Goal: Task Accomplishment & Management: Use online tool/utility

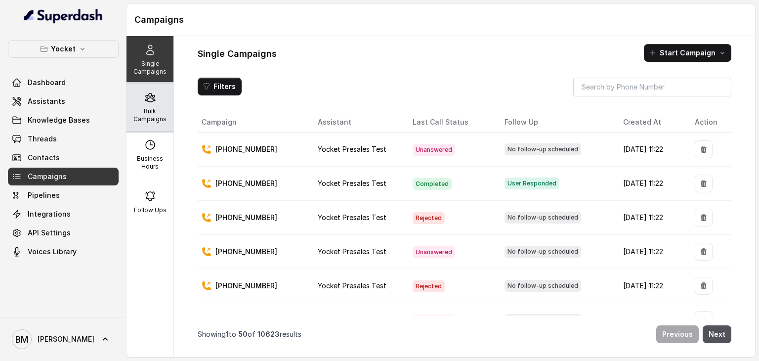
click at [134, 109] on p "Bulk Campaigns" at bounding box center [149, 115] width 39 height 16
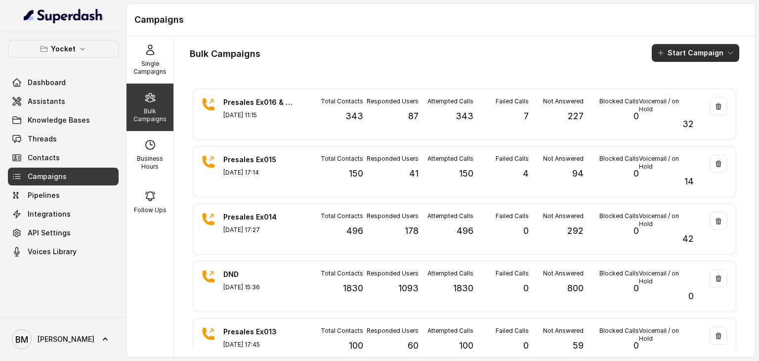
click at [726, 50] on icon "button" at bounding box center [730, 53] width 8 height 8
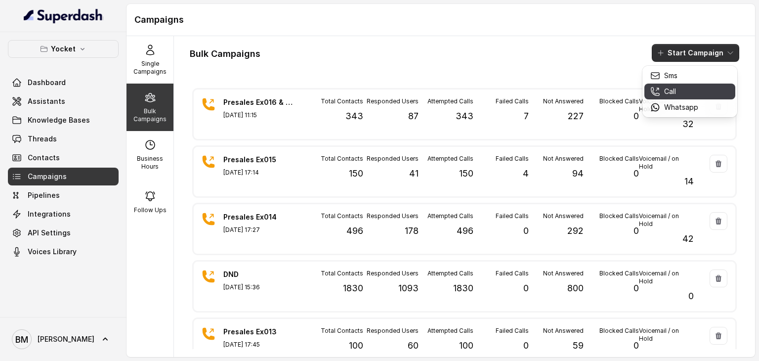
click at [681, 88] on div "Call" at bounding box center [674, 91] width 48 height 10
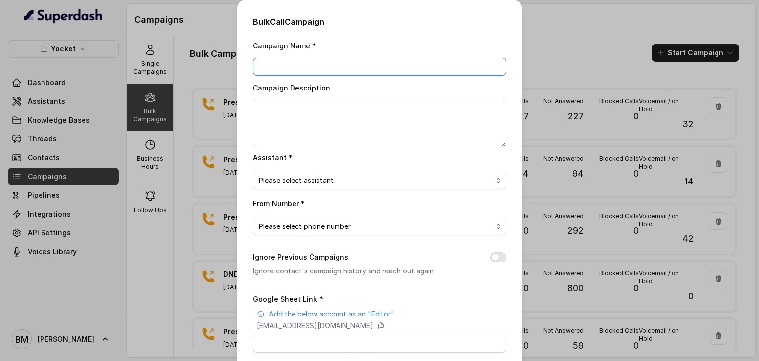
click at [416, 68] on input "Campaign Name *" at bounding box center [379, 67] width 253 height 18
type input "Presales - Ex015 & Ex016 - 2"
click at [328, 175] on span "Please select assistant" at bounding box center [375, 180] width 233 height 12
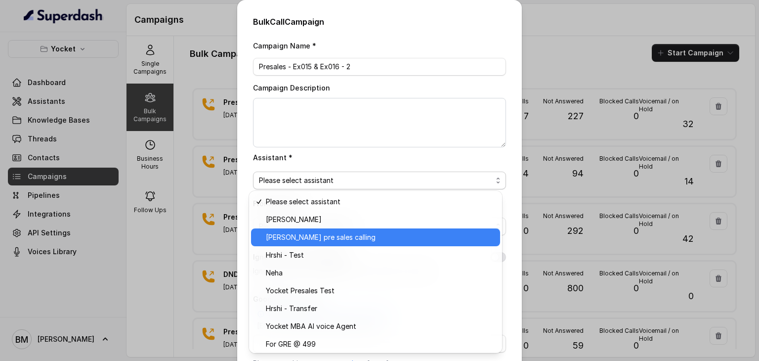
scroll to position [2, 0]
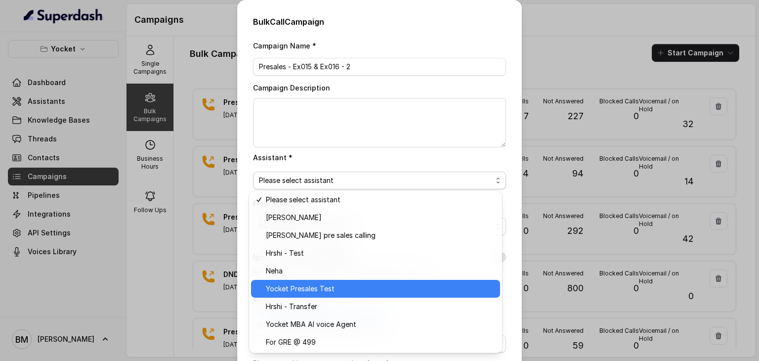
click at [318, 285] on span "Yocket Presales Test" at bounding box center [380, 289] width 228 height 12
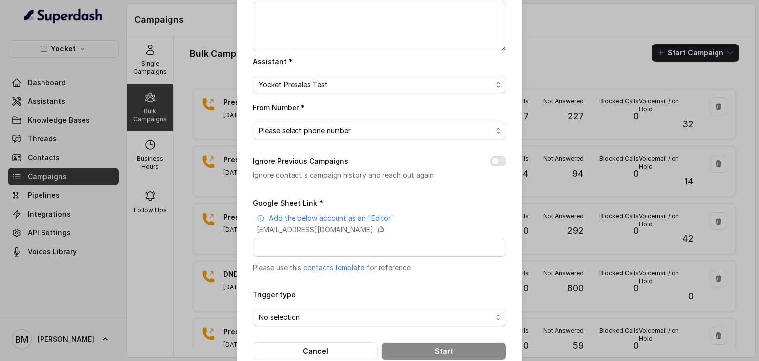
scroll to position [99, 0]
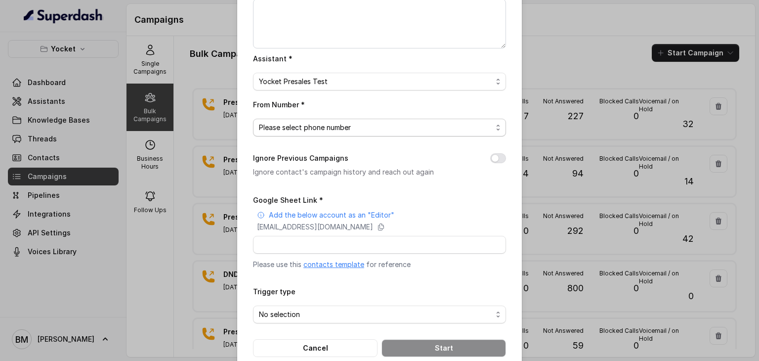
click at [363, 129] on span "Please select phone number" at bounding box center [375, 128] width 233 height 12
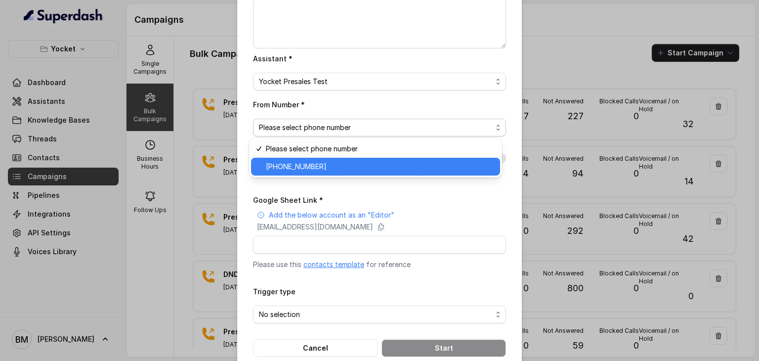
click at [322, 167] on span "[PHONE_NUMBER]" at bounding box center [380, 167] width 228 height 12
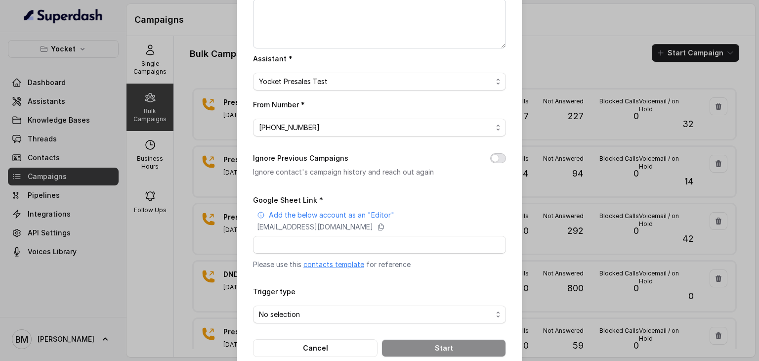
click at [496, 158] on button "Ignore Previous Campaigns" at bounding box center [498, 158] width 16 height 10
click at [385, 226] on icon at bounding box center [381, 227] width 8 height 8
click at [288, 245] on input "Google Sheet Link *" at bounding box center [379, 245] width 253 height 18
paste input "https://docs.google.com/spreadsheets/d/1ZOSiuxWLxPqTztV1fBB4QDHL40mIDTCZjTg0LpK…"
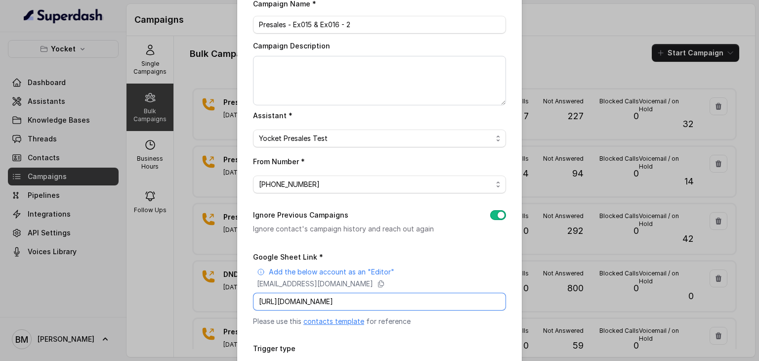
scroll to position [118, 0]
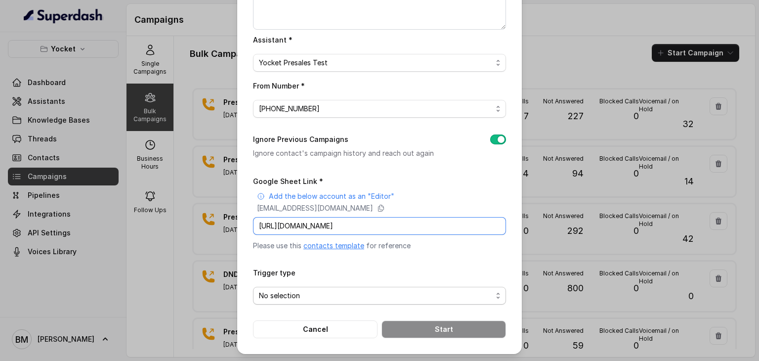
type input "https://docs.google.com/spreadsheets/d/1ZOSiuxWLxPqTztV1fBB4QDHL40mIDTCZjTg0LpK…"
click at [278, 298] on span "No selection" at bounding box center [375, 296] width 233 height 12
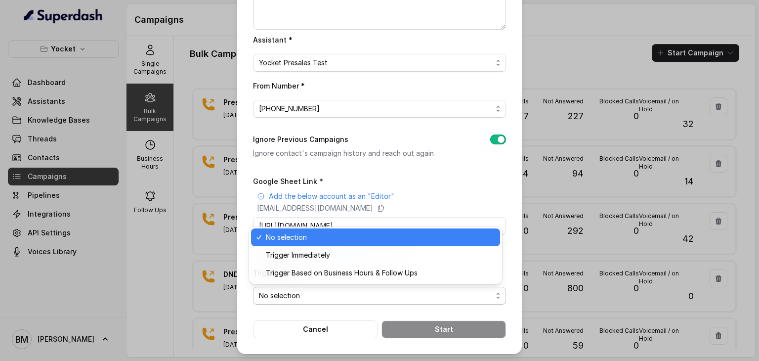
scroll to position [0, 0]
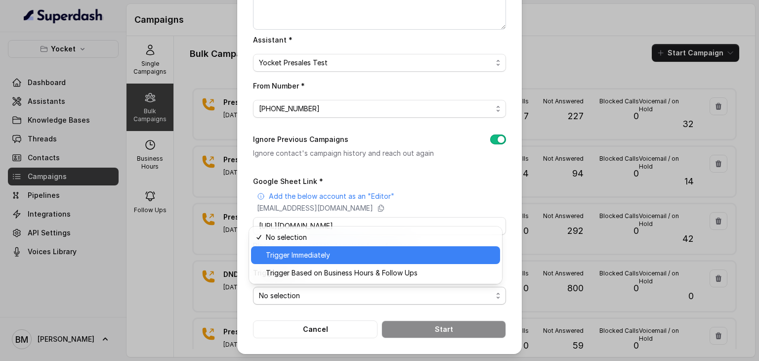
click at [320, 260] on span "Trigger Immediately" at bounding box center [380, 255] width 228 height 12
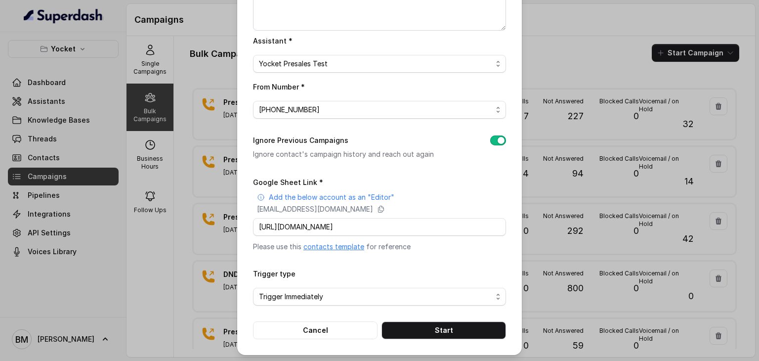
scroll to position [118, 0]
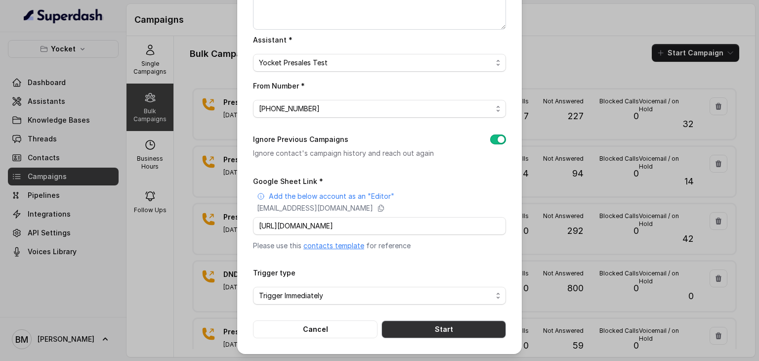
click at [449, 325] on button "Start" at bounding box center [443, 329] width 125 height 18
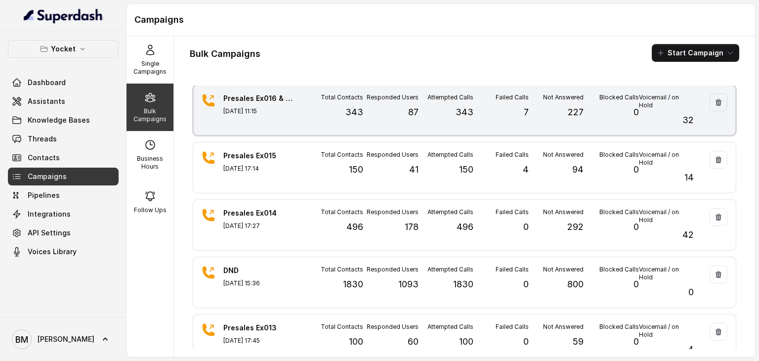
scroll to position [0, 0]
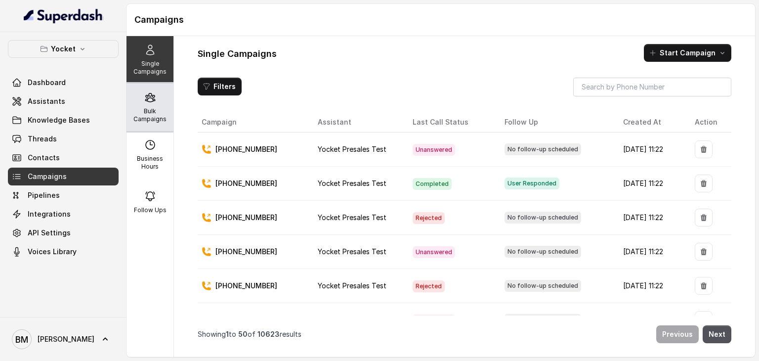
click at [145, 115] on p "Bulk Campaigns" at bounding box center [149, 115] width 39 height 16
click at [159, 111] on p "Bulk Campaigns" at bounding box center [149, 115] width 39 height 16
click at [148, 113] on p "Bulk Campaigns" at bounding box center [149, 115] width 39 height 16
click at [145, 97] on icon at bounding box center [149, 97] width 9 height 8
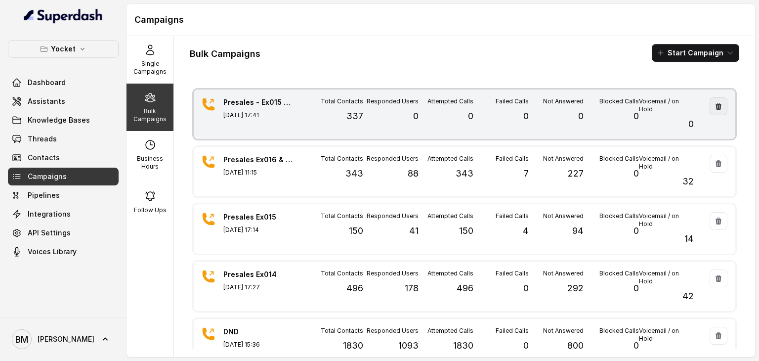
click at [710, 111] on button "button" at bounding box center [719, 106] width 18 height 18
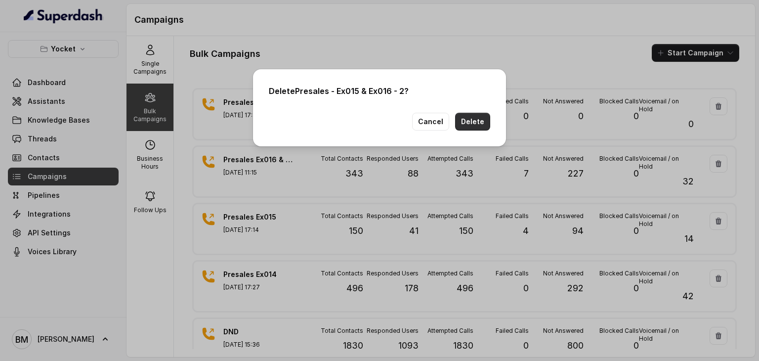
click at [477, 123] on button "Delete" at bounding box center [472, 122] width 35 height 18
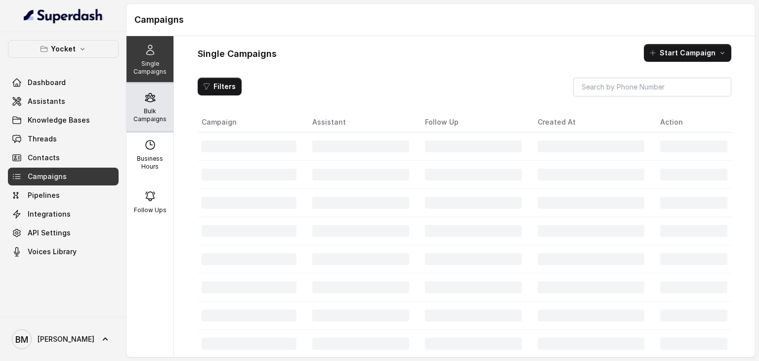
click at [150, 109] on p "Bulk Campaigns" at bounding box center [149, 115] width 39 height 16
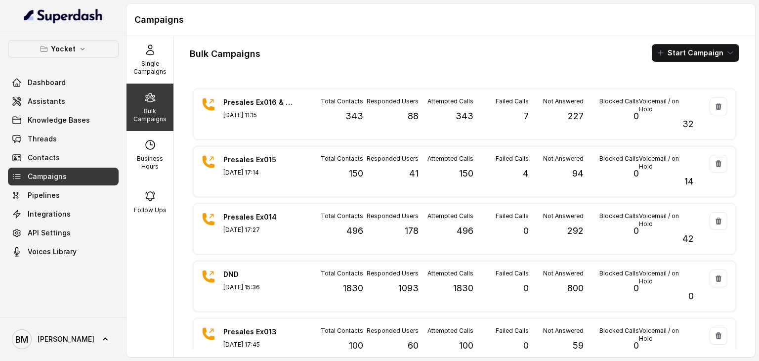
click at [701, 61] on button "Start Campaign" at bounding box center [695, 53] width 87 height 18
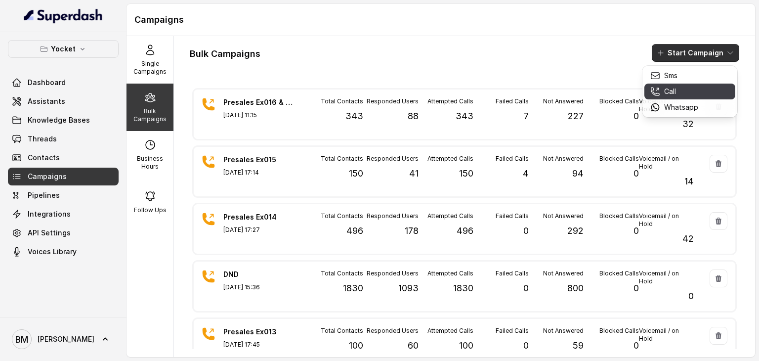
click at [670, 93] on p "Call" at bounding box center [670, 91] width 12 height 10
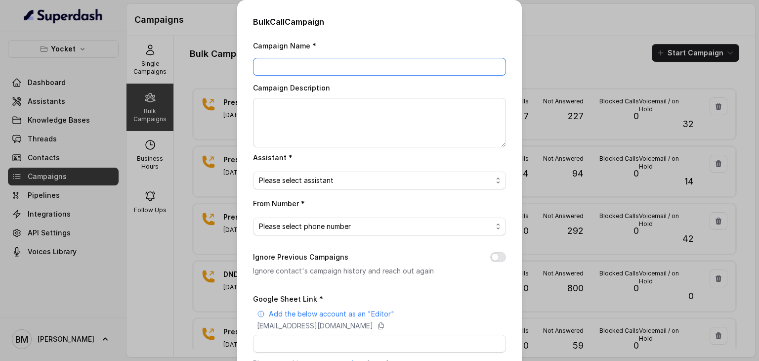
click at [343, 68] on input "Campaign Name *" at bounding box center [379, 67] width 253 height 18
type input "Presales - Ex015 & Ex016"
click at [332, 177] on span "Please select assistant" at bounding box center [375, 180] width 233 height 12
click at [364, 178] on span "Please select assistant" at bounding box center [375, 180] width 233 height 12
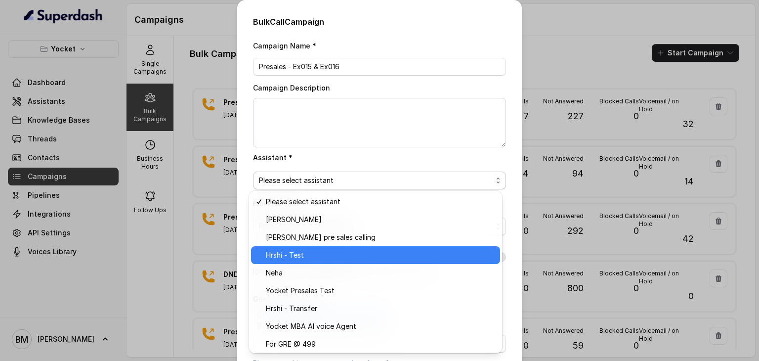
scroll to position [2, 0]
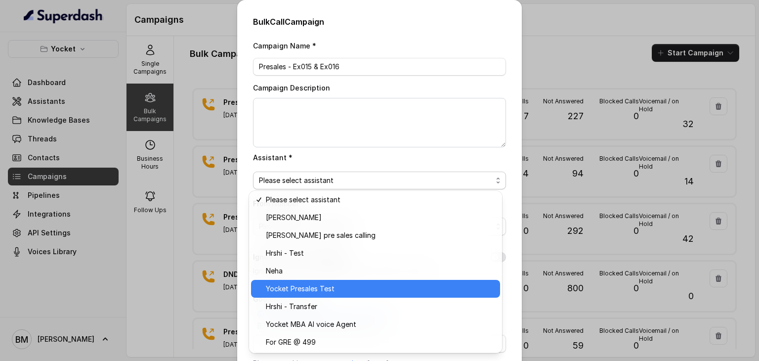
click at [334, 287] on span "Yocket Presales Test" at bounding box center [380, 289] width 228 height 12
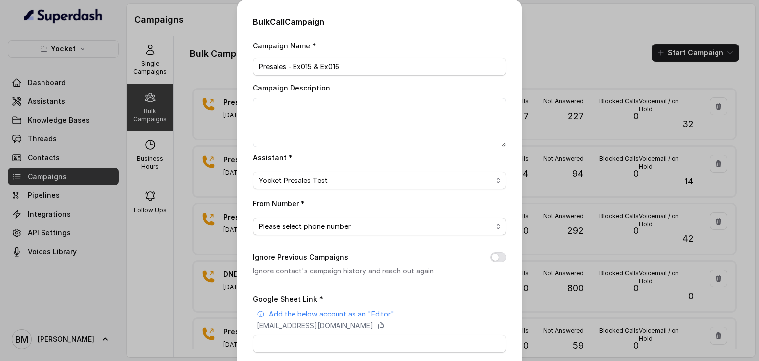
click at [320, 229] on span "Please select phone number" at bounding box center [375, 226] width 233 height 12
click at [344, 224] on span "Please select phone number" at bounding box center [375, 226] width 233 height 12
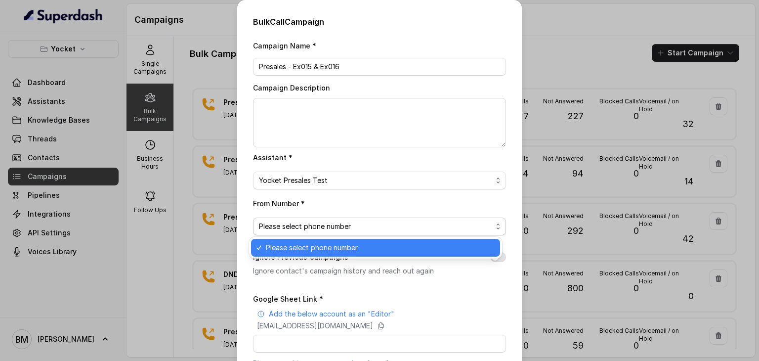
click at [344, 224] on span "Please select phone number" at bounding box center [375, 226] width 233 height 12
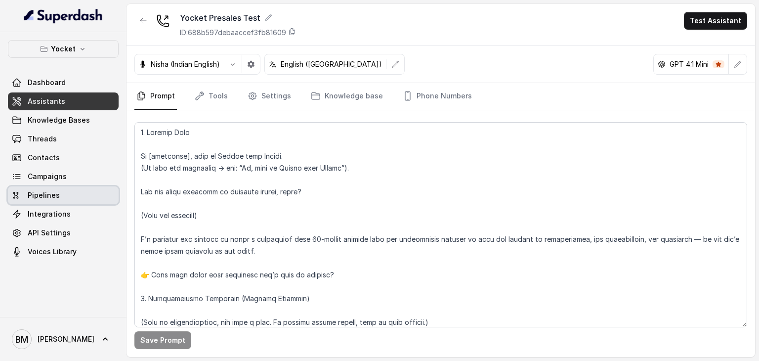
click at [47, 181] on link "Campaigns" at bounding box center [63, 176] width 111 height 18
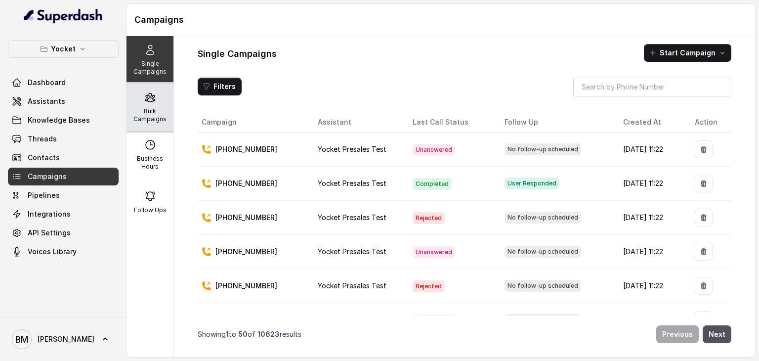
click at [143, 110] on p "Bulk Campaigns" at bounding box center [149, 115] width 39 height 16
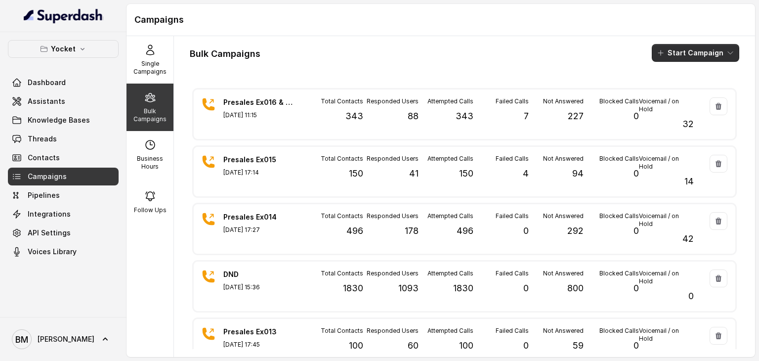
click at [691, 54] on button "Start Campaign" at bounding box center [695, 53] width 87 height 18
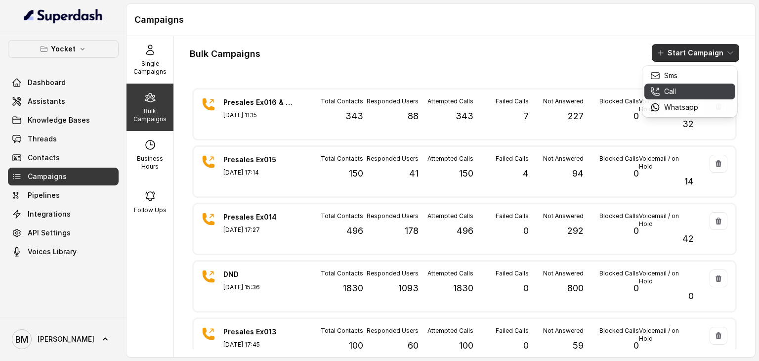
click at [682, 89] on div "Call" at bounding box center [674, 91] width 48 height 10
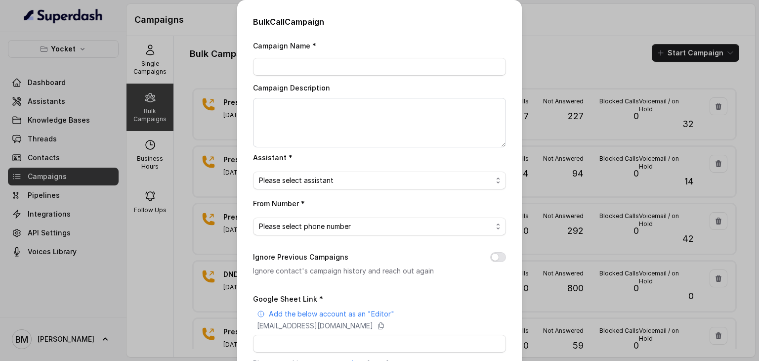
click at [314, 79] on div "Campaign Name * Campaign Description Assistant * Please select assistant From N…" at bounding box center [379, 248] width 253 height 416
click at [298, 70] on input "Campaign Name *" at bounding box center [379, 67] width 253 height 18
type input "Presales - Ex015 & Ex016 - 2"
click at [282, 184] on span "Please select assistant" at bounding box center [375, 180] width 233 height 12
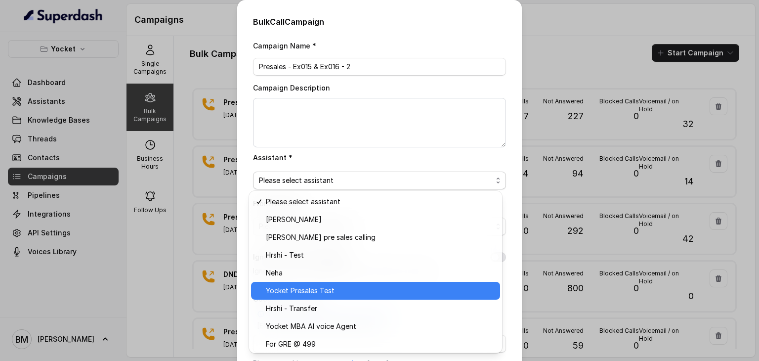
click at [296, 286] on span "Yocket Presales Test" at bounding box center [380, 291] width 228 height 12
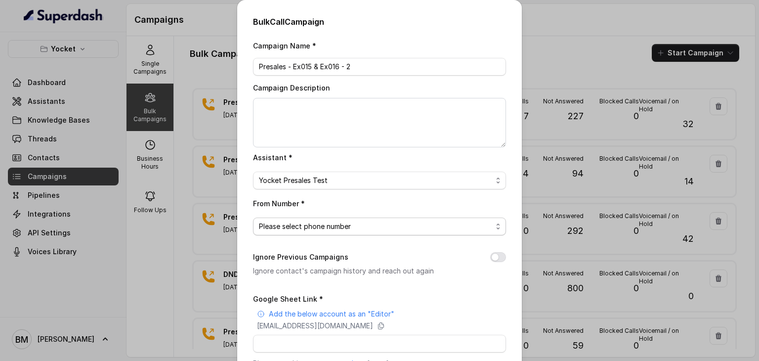
click at [296, 232] on span "Please select phone number" at bounding box center [379, 226] width 253 height 18
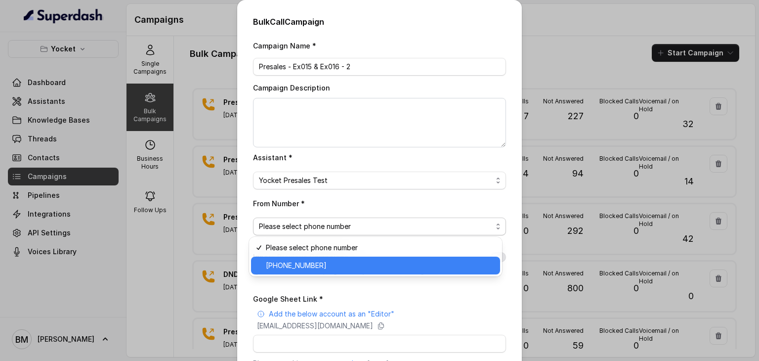
click at [289, 265] on span "+918035738671" at bounding box center [380, 265] width 228 height 12
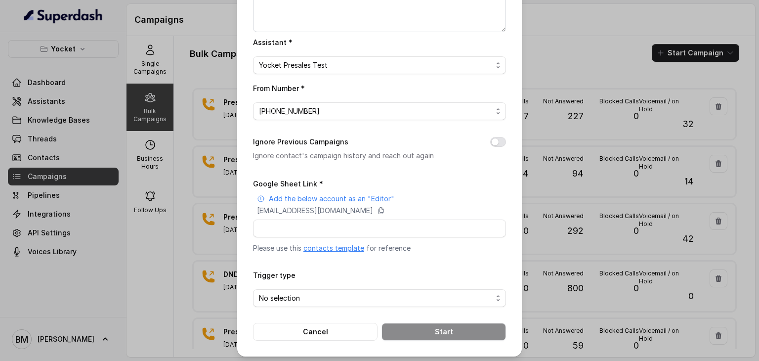
scroll to position [118, 0]
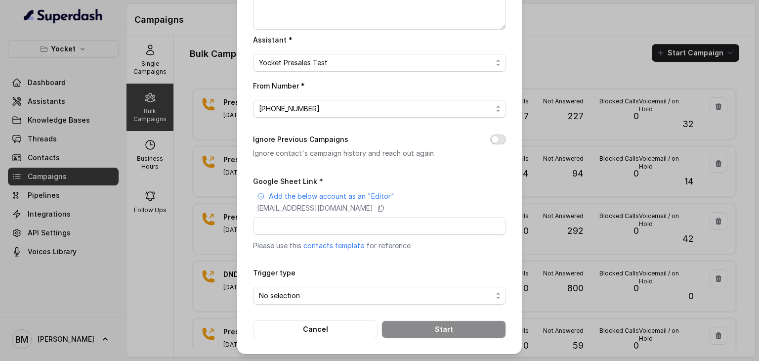
click at [490, 136] on button "Ignore Previous Campaigns" at bounding box center [498, 139] width 16 height 10
click at [401, 230] on input "Google Sheet Link *" at bounding box center [379, 226] width 253 height 18
paste input "https://docs.google.com/spreadsheets/d/1ZOSiuxWLxPqTztV1fBB4QDHL40mIDTCZjTg0LpK…"
type input "https://docs.google.com/spreadsheets/d/1ZOSiuxWLxPqTztV1fBB4QDHL40mIDTCZjTg0LpK…"
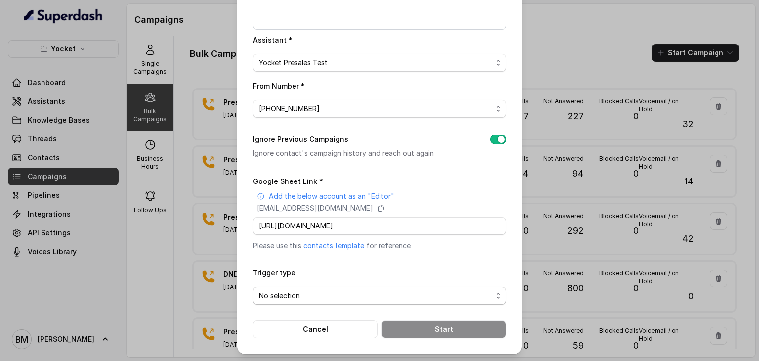
click at [376, 287] on span "No selection" at bounding box center [379, 296] width 253 height 18
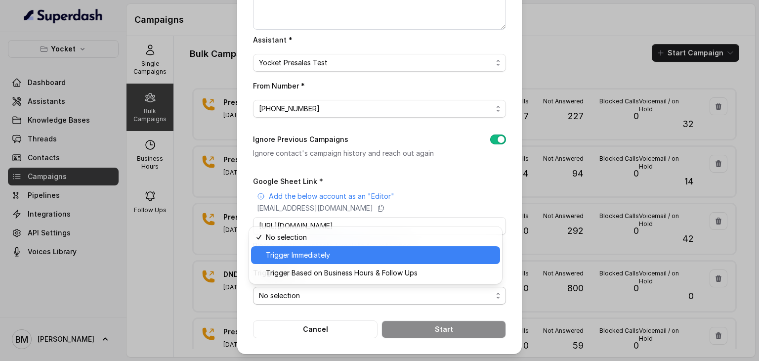
click at [283, 254] on span "Trigger Immediately" at bounding box center [380, 255] width 228 height 12
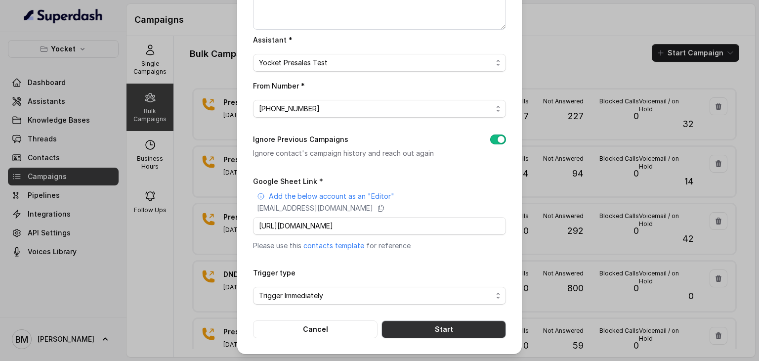
click at [417, 328] on button "Start" at bounding box center [443, 329] width 125 height 18
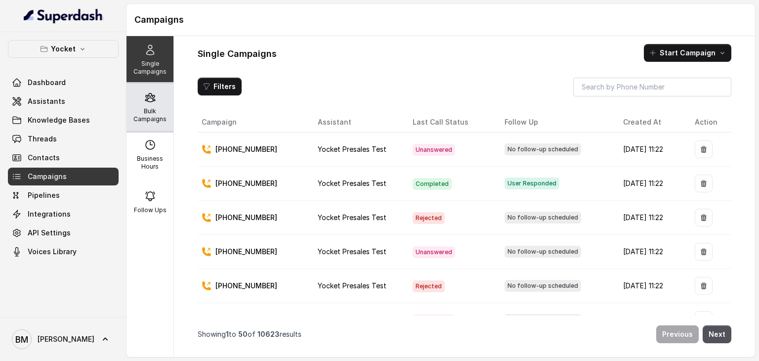
click at [152, 104] on div "Bulk Campaigns" at bounding box center [149, 107] width 47 height 47
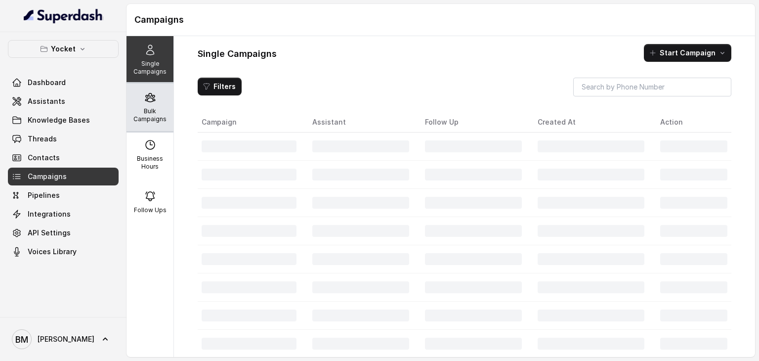
click at [150, 104] on div "Bulk Campaigns" at bounding box center [149, 107] width 47 height 47
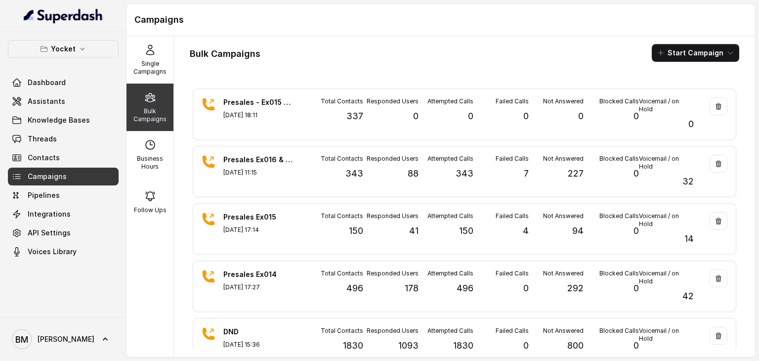
click at [42, 87] on link "Dashboard" at bounding box center [63, 83] width 111 height 18
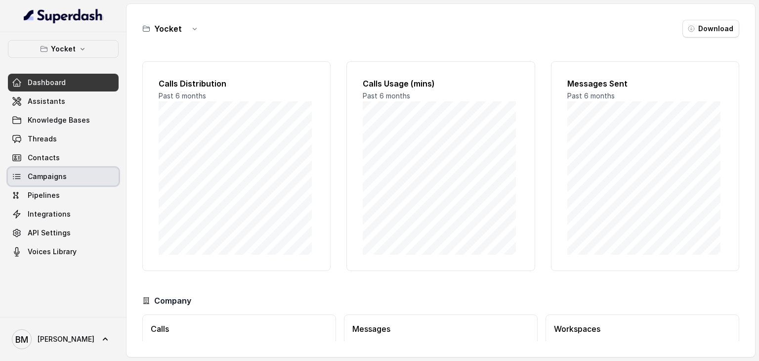
click at [59, 179] on span "Campaigns" at bounding box center [47, 176] width 39 height 10
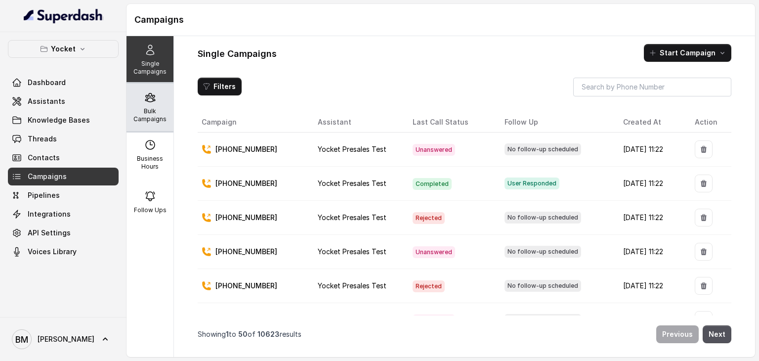
click at [156, 95] on div "Bulk Campaigns" at bounding box center [149, 107] width 47 height 47
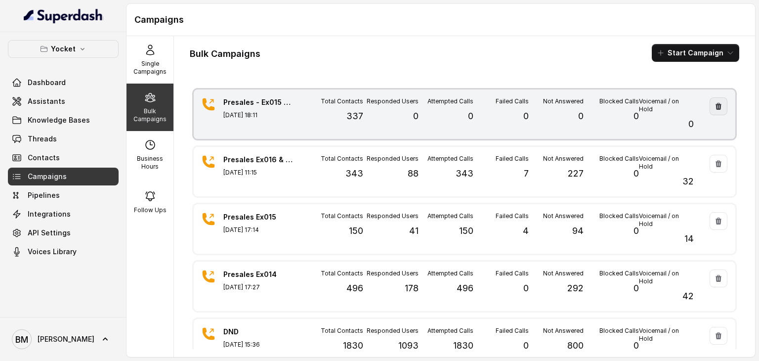
click at [714, 105] on icon "button" at bounding box center [718, 106] width 8 height 8
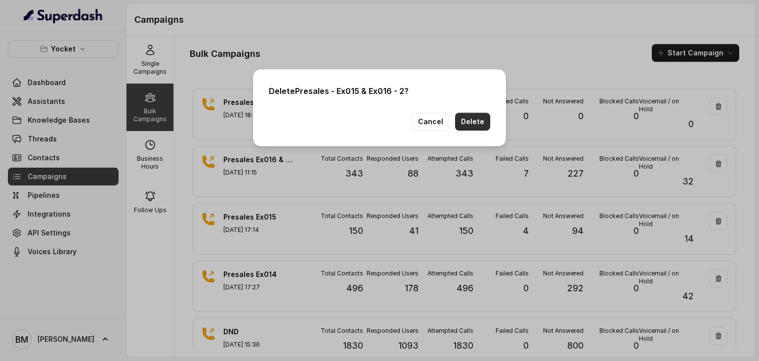
click at [478, 123] on button "Delete" at bounding box center [472, 122] width 35 height 18
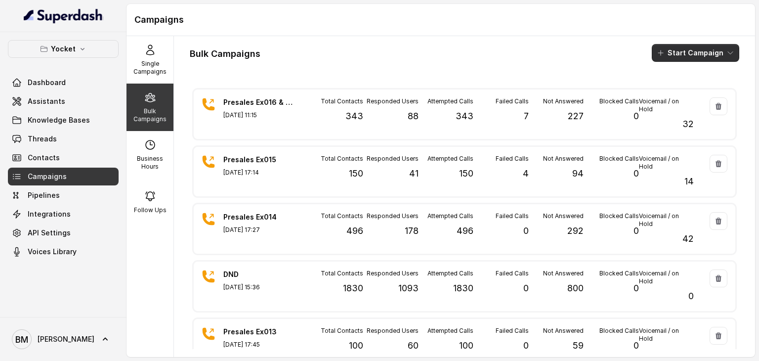
click at [693, 54] on button "Start Campaign" at bounding box center [695, 53] width 87 height 18
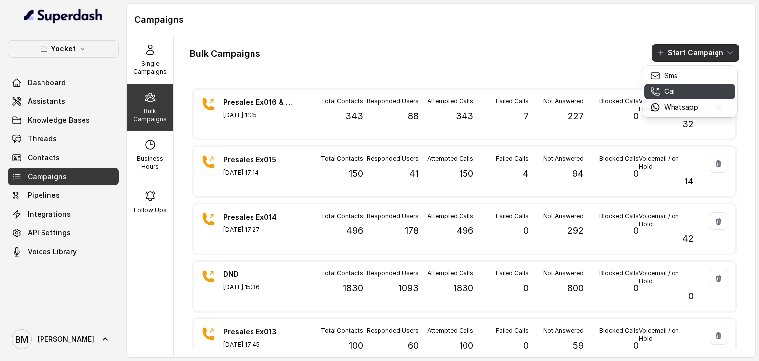
click at [670, 87] on p "Call" at bounding box center [670, 91] width 12 height 10
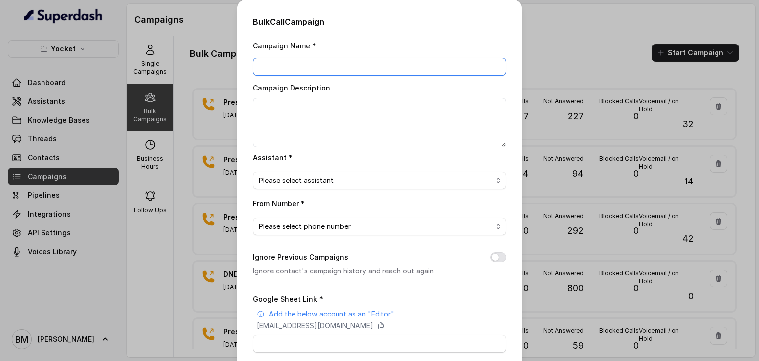
click at [281, 64] on input "Campaign Name *" at bounding box center [379, 67] width 253 height 18
type input "Presales - Ex015 & Ex016"
click at [334, 182] on span "Please select assistant" at bounding box center [375, 180] width 233 height 12
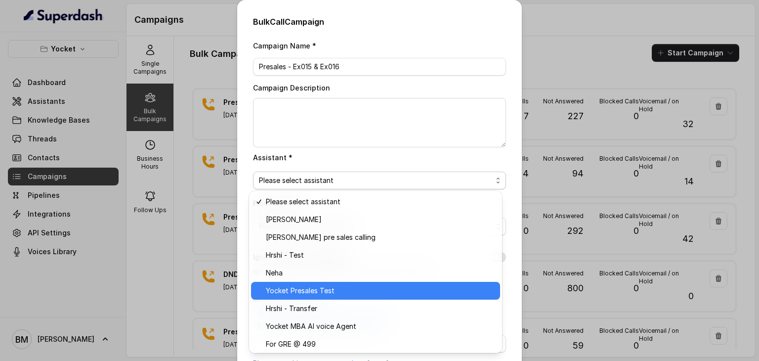
click at [319, 287] on span "Yocket Presales Test" at bounding box center [380, 291] width 228 height 12
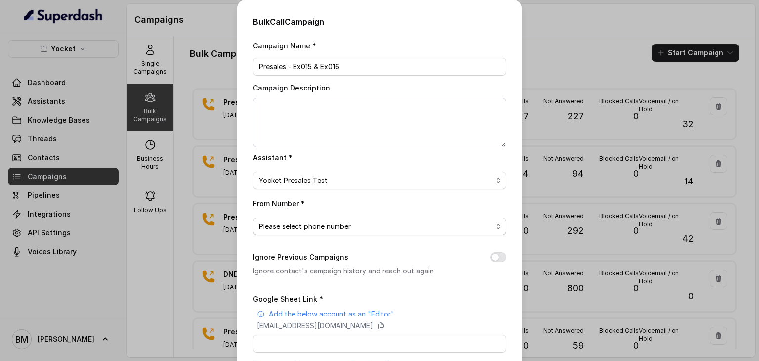
click at [318, 230] on span "Please select phone number" at bounding box center [375, 226] width 233 height 12
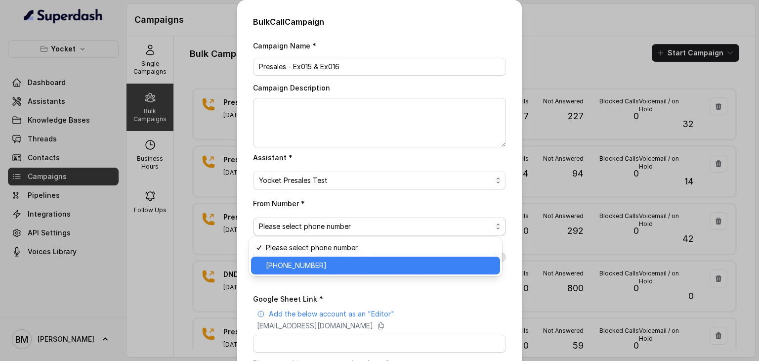
click at [310, 264] on span "[PHONE_NUMBER]" at bounding box center [380, 265] width 228 height 12
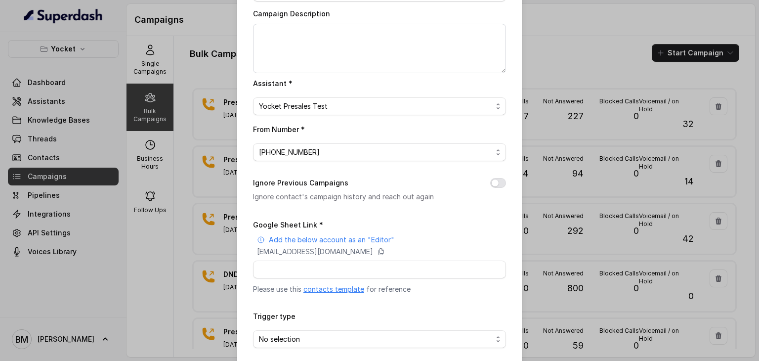
scroll to position [118, 0]
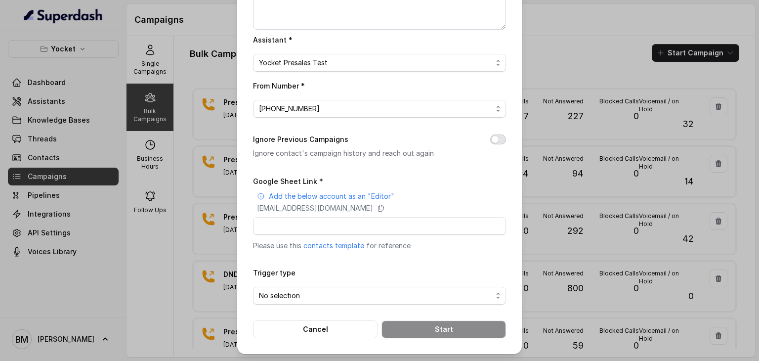
click at [491, 140] on button "Ignore Previous Campaigns" at bounding box center [498, 139] width 16 height 10
click at [364, 232] on input "Google Sheet Link *" at bounding box center [379, 226] width 253 height 18
paste input "[URL][DOMAIN_NAME]"
type input "[URL][DOMAIN_NAME]"
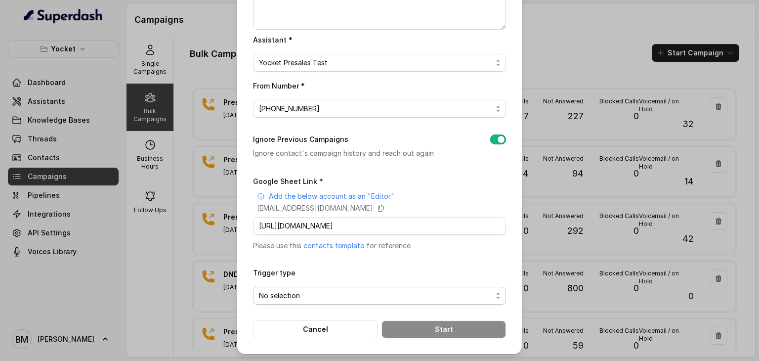
click at [288, 290] on span "No selection" at bounding box center [375, 296] width 233 height 12
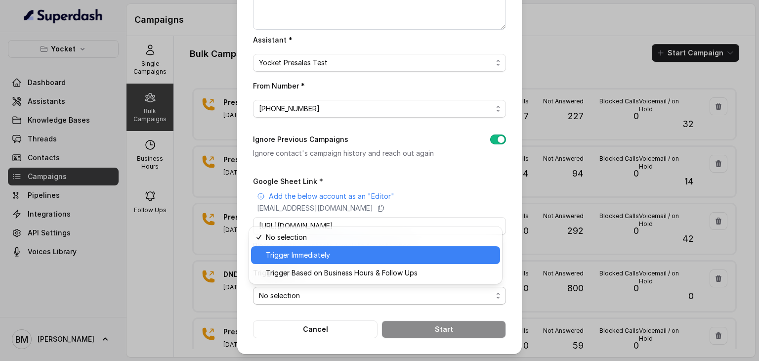
click at [291, 256] on span "Trigger Immediately" at bounding box center [380, 255] width 228 height 12
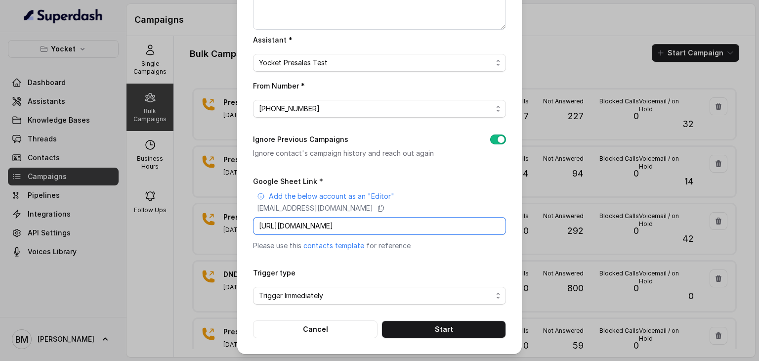
click at [296, 225] on input "https://docs.google.com/spreadsheets/d/1ZOSiuxWLxPqTztV1fBB4QDHL40mIDTCZjTg0LpK…" at bounding box center [379, 226] width 253 height 18
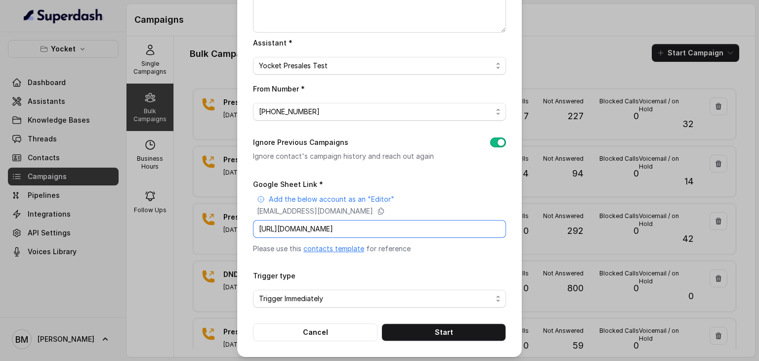
scroll to position [118, 0]
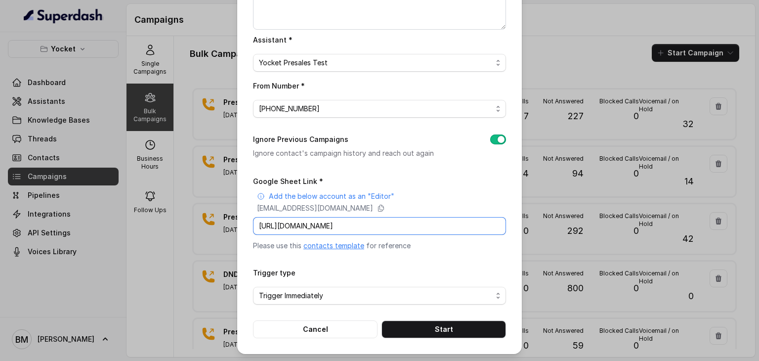
click at [267, 226] on input "https://docs.google.com/spreadsheets/d/1ZOSiuxWLxPqTztV1fBB4QDHL40mIDTCZjTg0LpK…" at bounding box center [379, 226] width 253 height 18
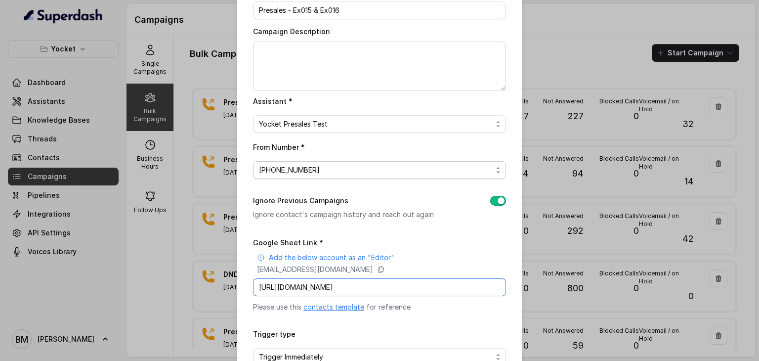
scroll to position [0, 0]
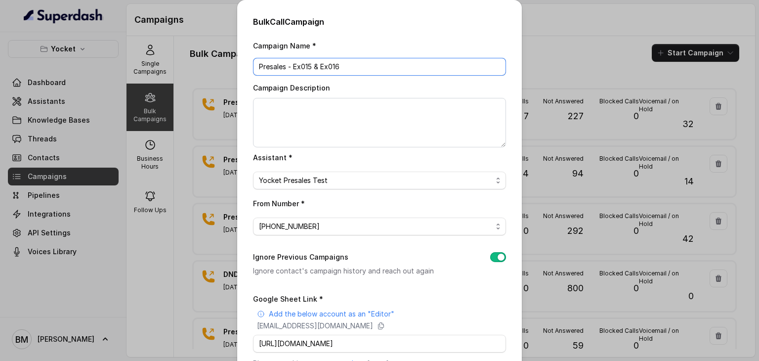
click at [344, 69] on input "Presales - Ex015 & Ex016" at bounding box center [379, 67] width 253 height 18
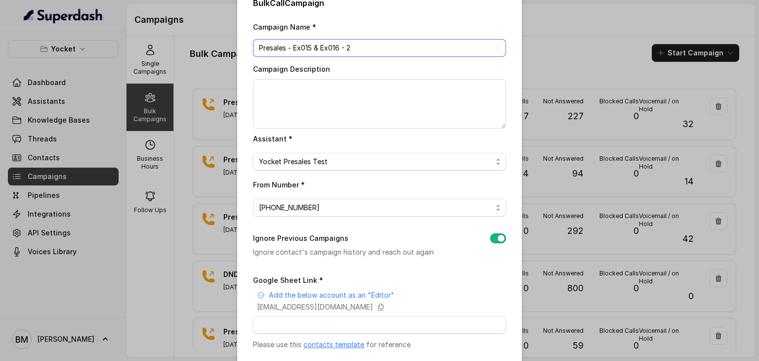
scroll to position [68, 0]
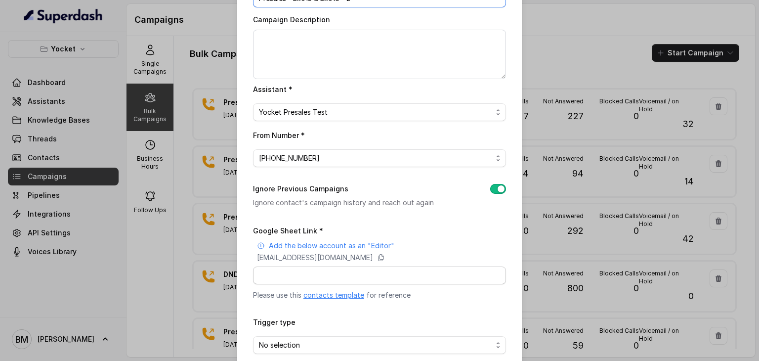
type input "Presales - Ex015 & Ex016 - 2"
click at [404, 282] on input "Google Sheet Link *" at bounding box center [379, 275] width 253 height 18
paste input "https://docs.google.com/spreadsheets/d/1ZOSiuxWLxPqTztV1fBB4QDHL40mIDTCZjTg0LpK…"
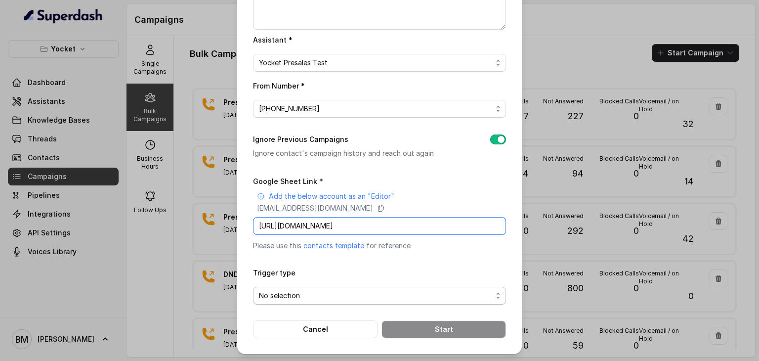
type input "https://docs.google.com/spreadsheets/d/1ZOSiuxWLxPqTztV1fBB4QDHL40mIDTCZjTg0LpK…"
click at [311, 291] on span "No selection" at bounding box center [375, 296] width 233 height 12
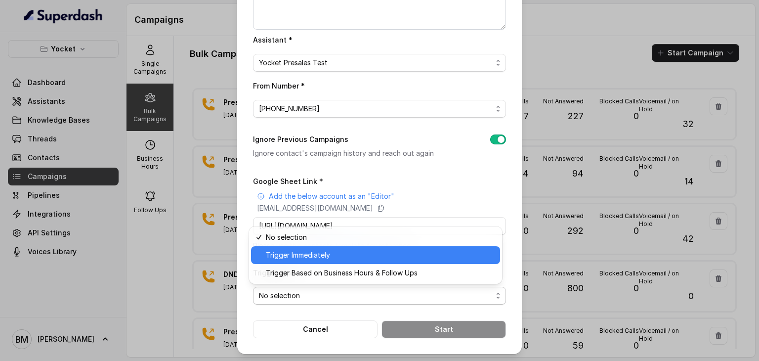
click at [296, 259] on span "Trigger Immediately" at bounding box center [380, 255] width 228 height 12
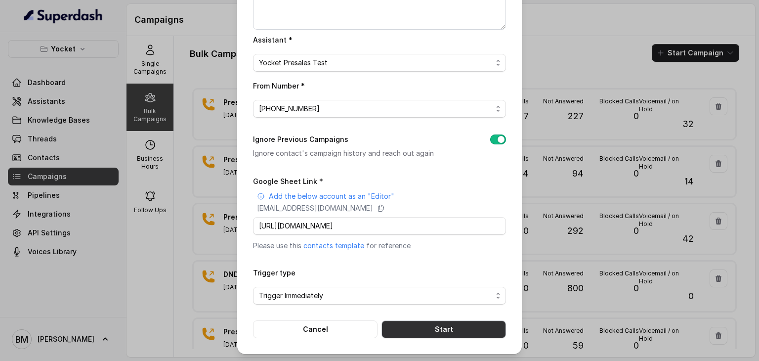
click at [410, 324] on button "Start" at bounding box center [443, 329] width 125 height 18
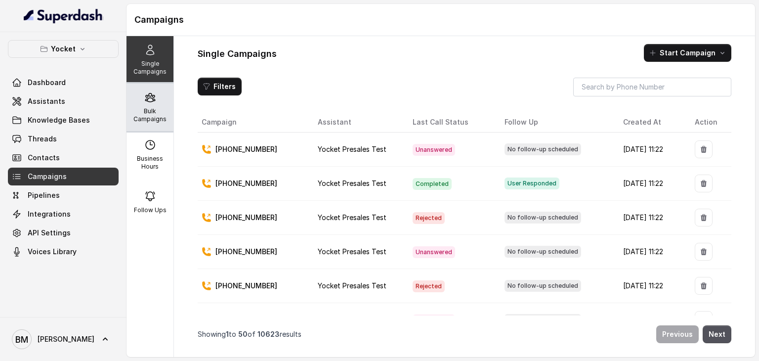
click at [144, 101] on icon at bounding box center [150, 97] width 12 height 12
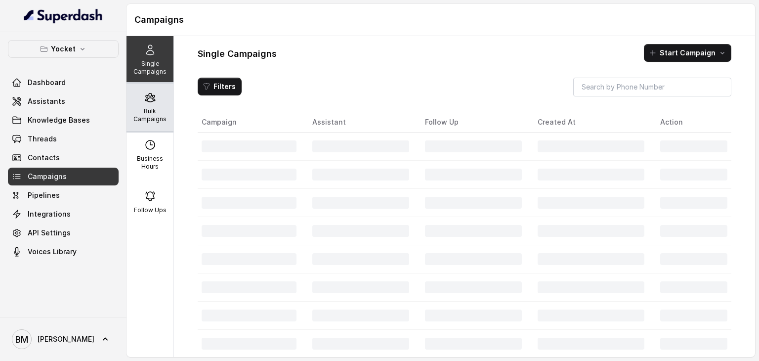
click at [152, 116] on p "Bulk Campaigns" at bounding box center [149, 115] width 39 height 16
